Goal: Task Accomplishment & Management: Manage account settings

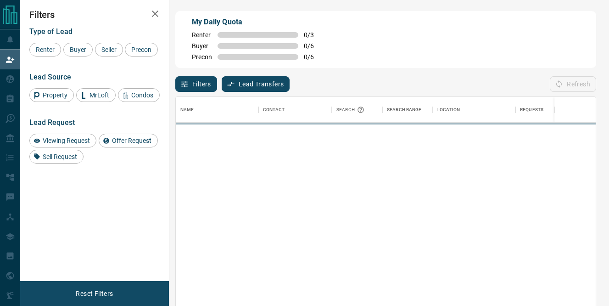
scroll to position [229, 420]
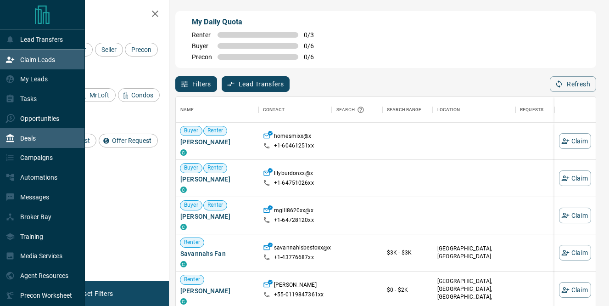
click at [33, 140] on p "Deals" at bounding box center [28, 137] width 16 height 7
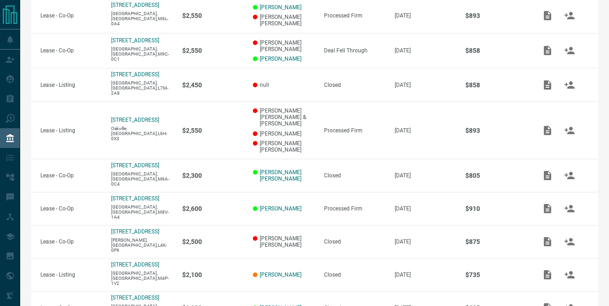
scroll to position [283, 0]
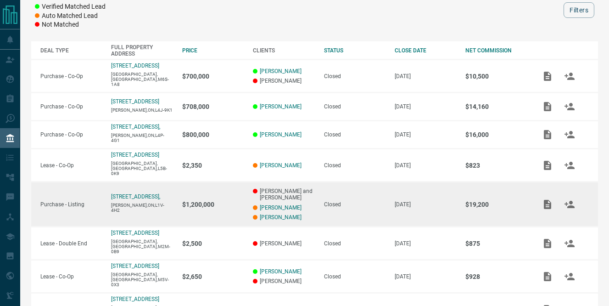
scroll to position [134, 0]
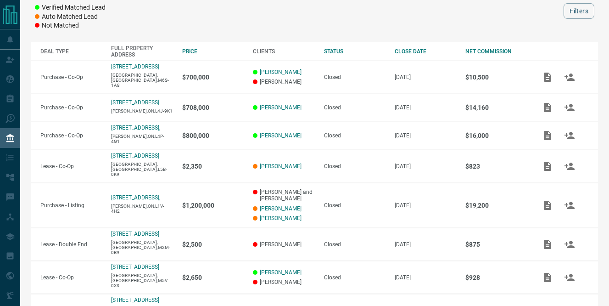
click at [133, 29] on div "Verified Matched Lead Auto Matched Lead Not Matched Filters" at bounding box center [314, 16] width 567 height 27
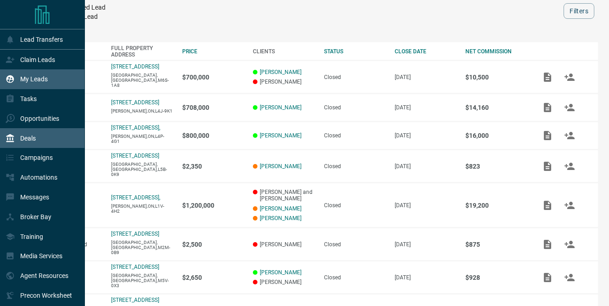
click at [35, 76] on p "My Leads" at bounding box center [34, 78] width 28 height 7
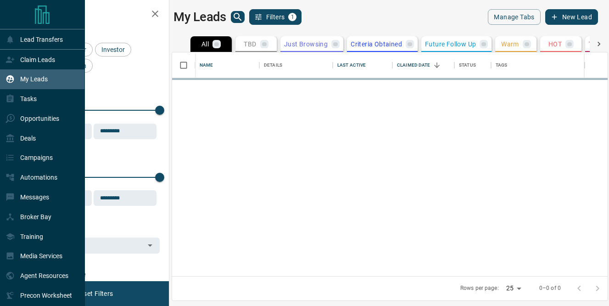
scroll to position [224, 436]
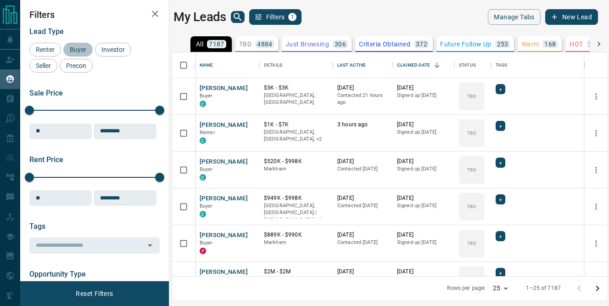
click at [81, 48] on span "Buyer" at bounding box center [78, 49] width 23 height 7
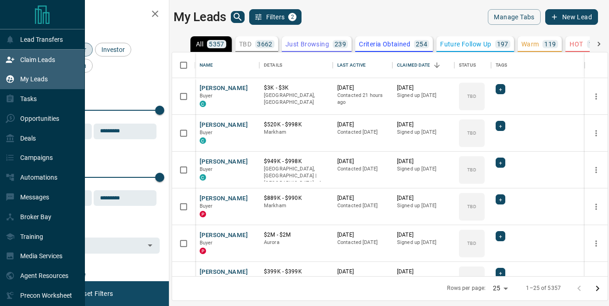
click at [22, 60] on p "Claim Leads" at bounding box center [37, 59] width 35 height 7
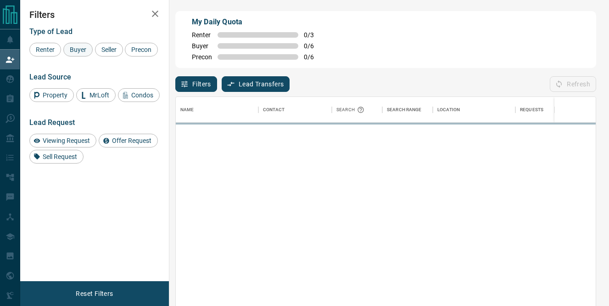
scroll to position [229, 420]
click at [78, 50] on span "Buyer" at bounding box center [78, 49] width 23 height 7
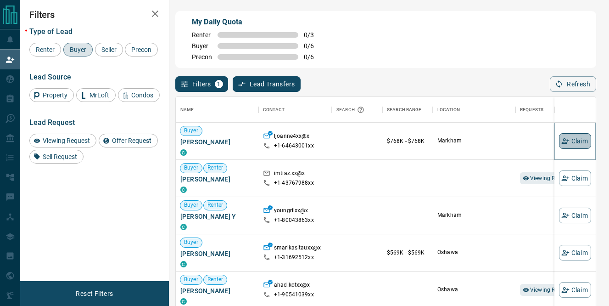
click at [577, 136] on button "Claim" at bounding box center [575, 141] width 32 height 16
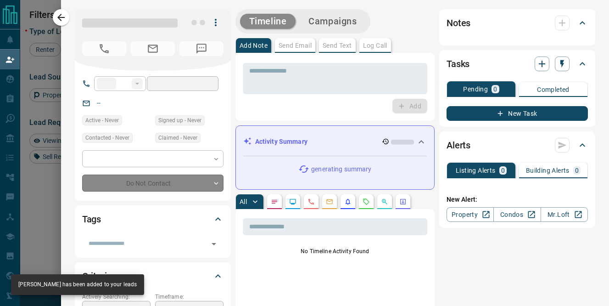
type input "**"
type input "**********"
type input "**"
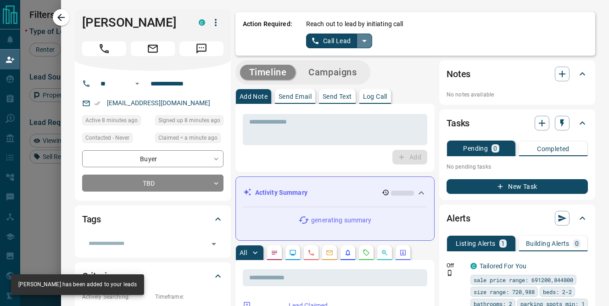
click at [363, 41] on icon "split button" at bounding box center [364, 41] width 5 height 2
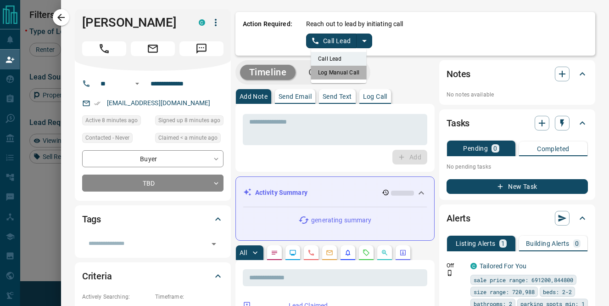
click at [348, 73] on li "Log Manual Call" at bounding box center [339, 73] width 56 height 14
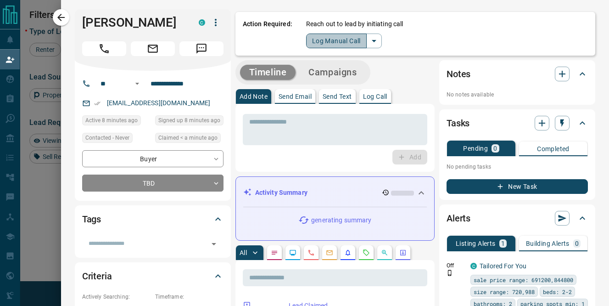
click at [319, 41] on button "Log Manual Call" at bounding box center [336, 41] width 61 height 15
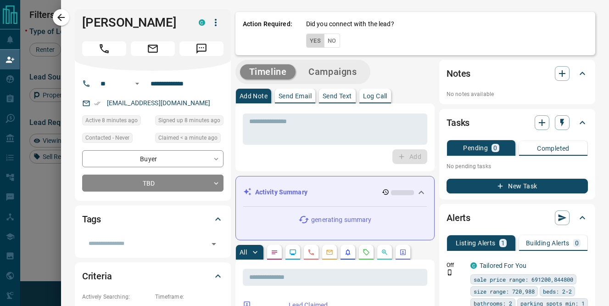
click at [312, 40] on button "Yes" at bounding box center [315, 41] width 18 height 14
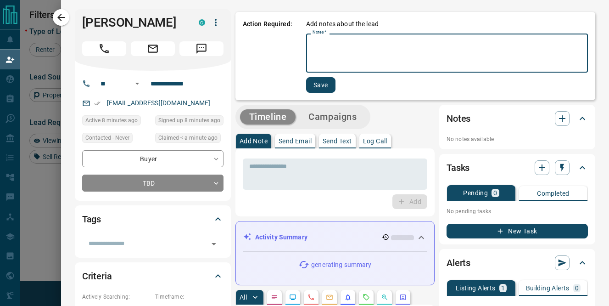
click at [313, 41] on textarea "Notes   *" at bounding box center [447, 53] width 269 height 31
type textarea "*********"
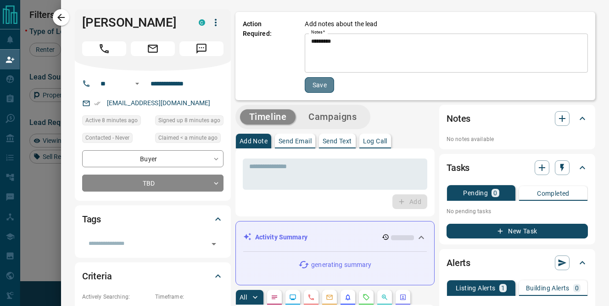
click at [322, 81] on button "Save" at bounding box center [319, 85] width 29 height 16
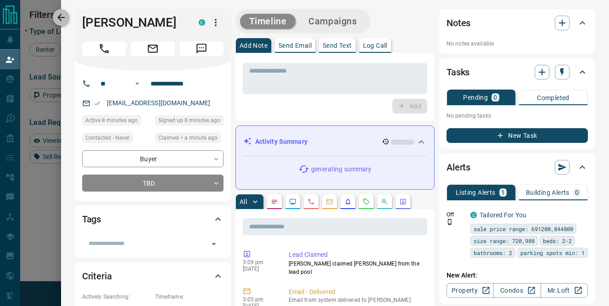
click at [61, 17] on icon "button" at bounding box center [60, 17] width 7 height 7
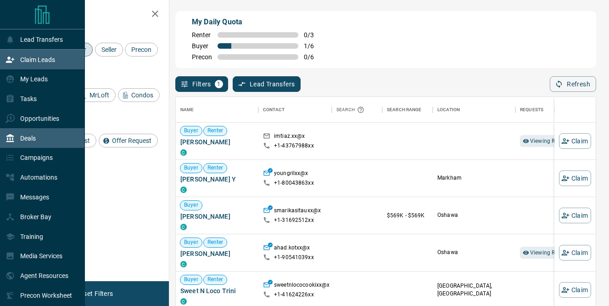
click at [35, 137] on p "Deals" at bounding box center [28, 137] width 16 height 7
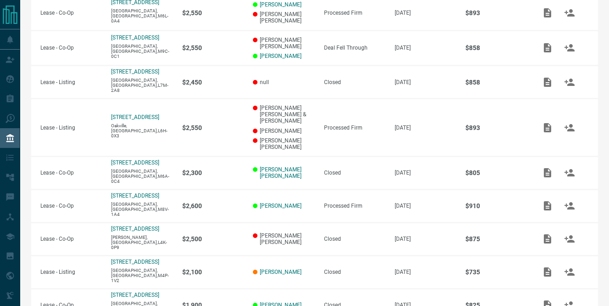
scroll to position [274, 0]
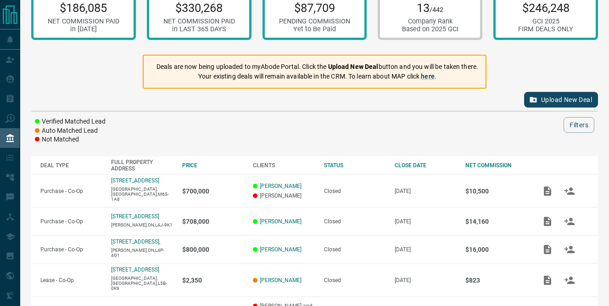
scroll to position [0, 0]
